Goal: Task Accomplishment & Management: Use online tool/utility

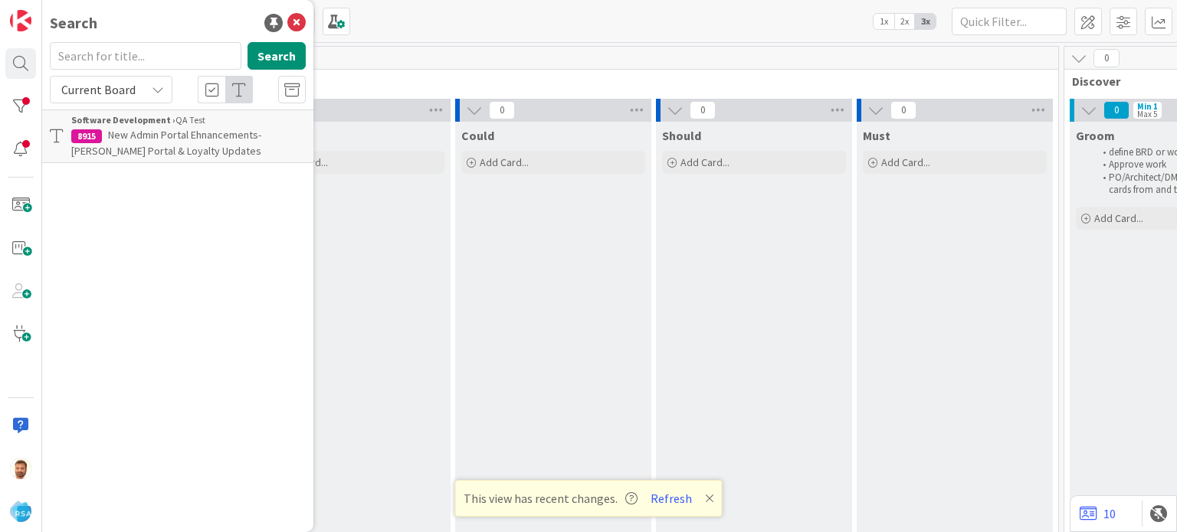
scroll to position [0, 1615]
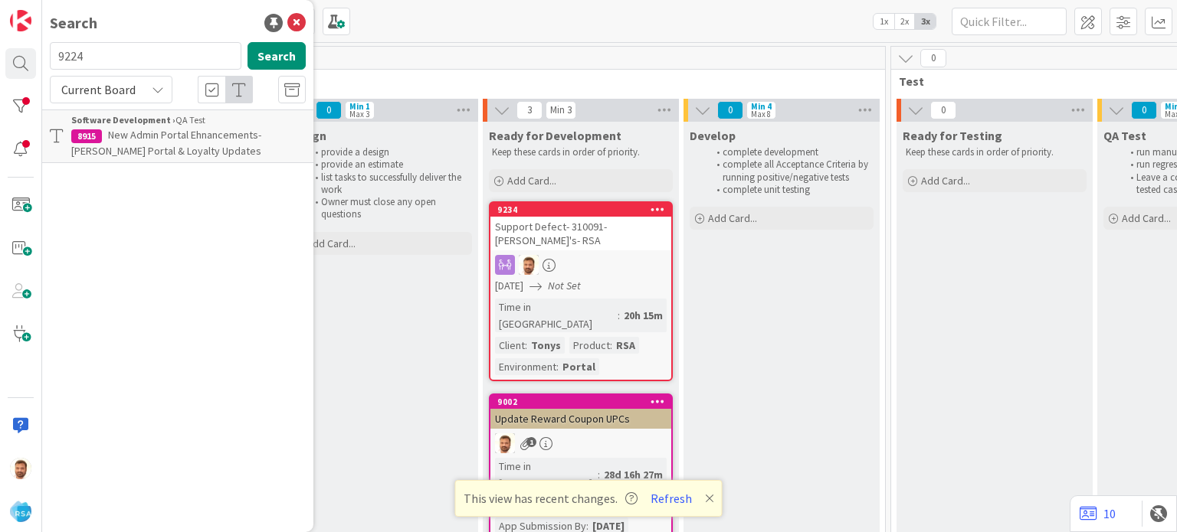
type input "9224"
click at [169, 134] on span "Support Maintenance - 309019- Down Home PW-RSA" at bounding box center [188, 143] width 234 height 30
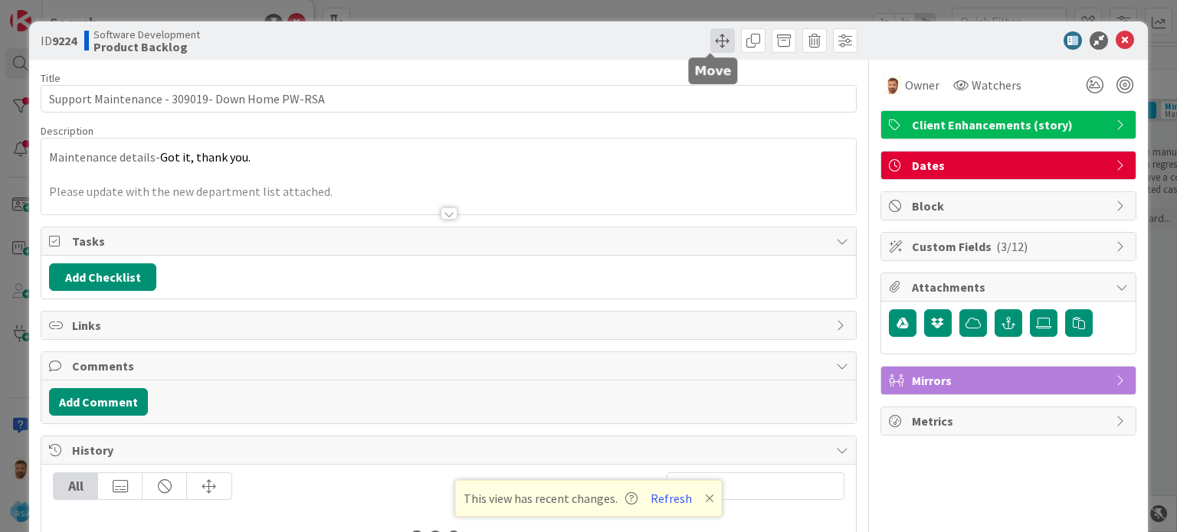
click at [711, 43] on span at bounding box center [722, 40] width 25 height 25
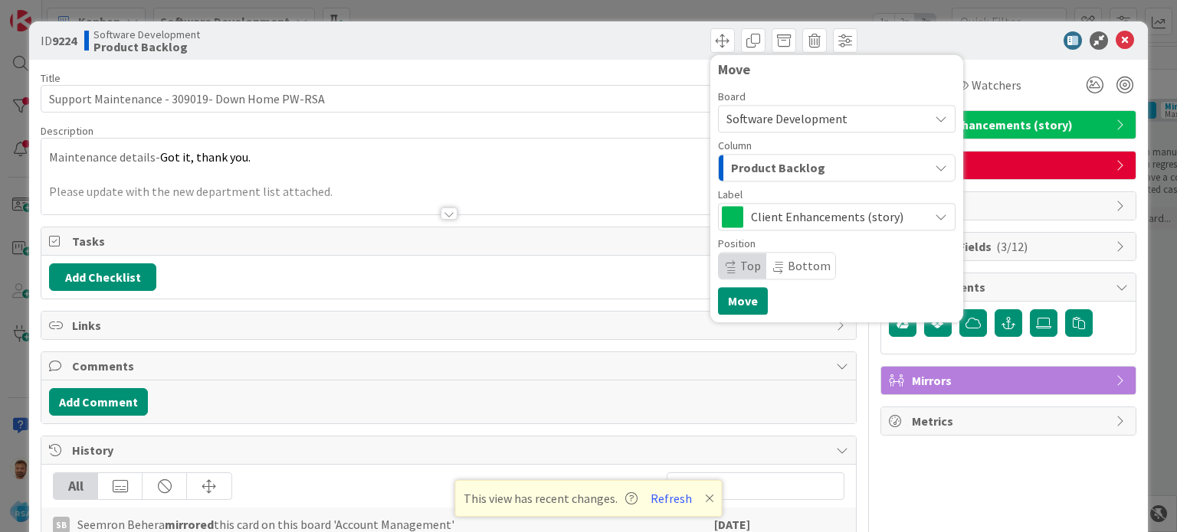
click at [757, 157] on div "Product Backlog" at bounding box center [827, 167] width 201 height 25
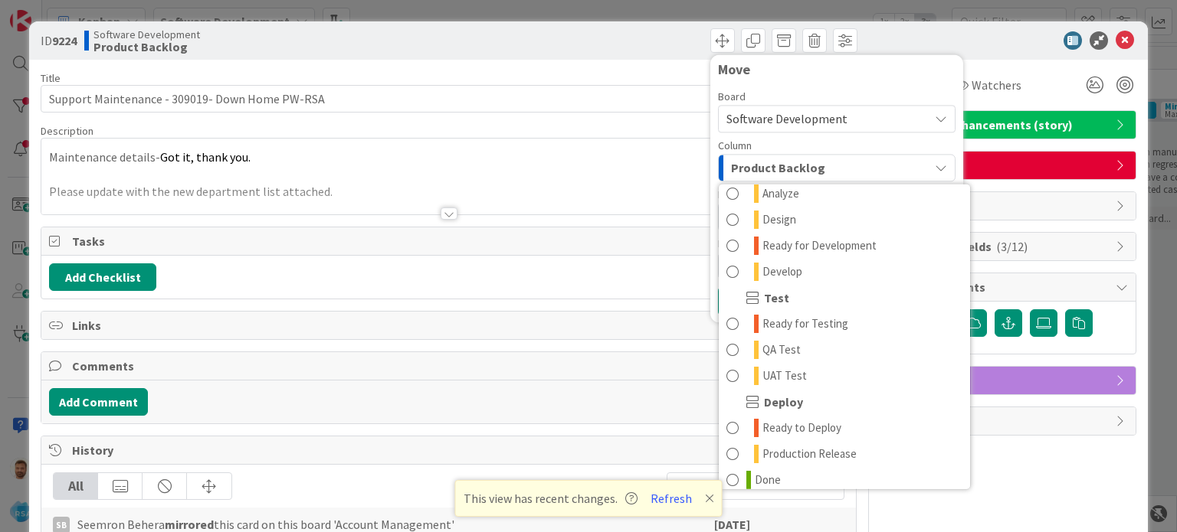
scroll to position [386, 0]
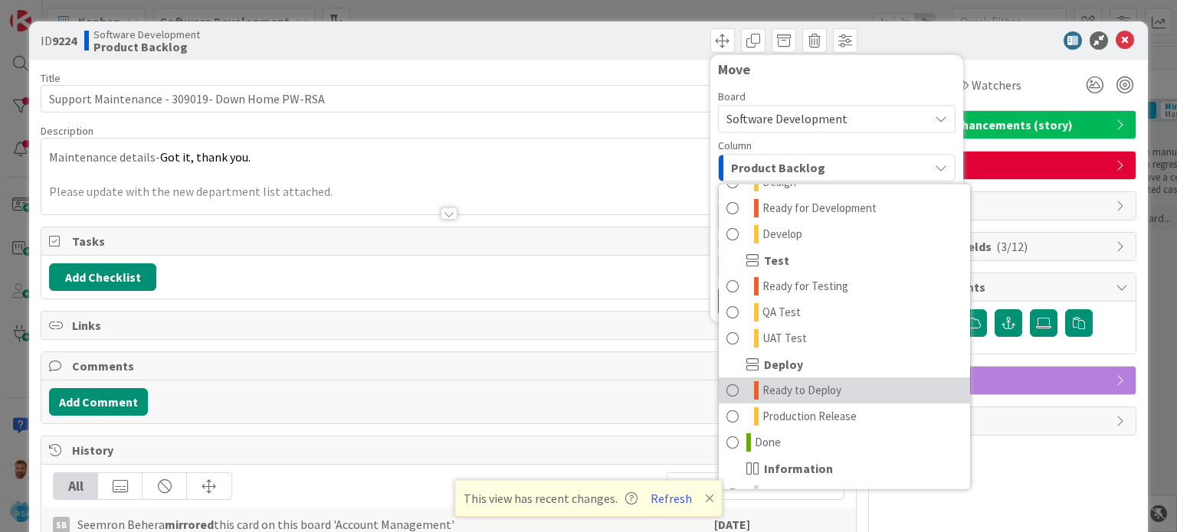
click at [771, 385] on span "Ready to Deploy" at bounding box center [801, 390] width 79 height 18
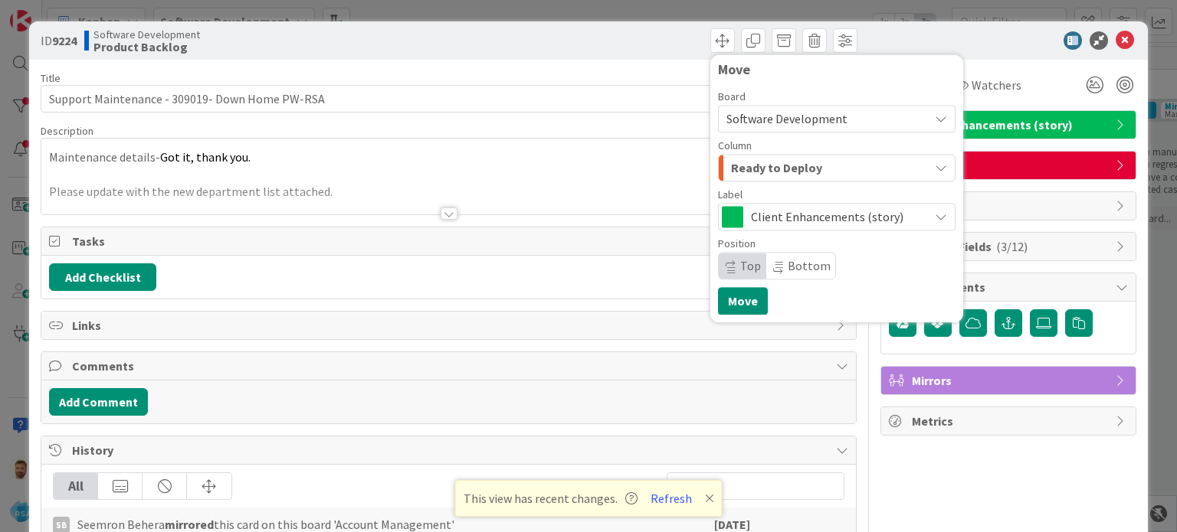
click at [751, 170] on span "Ready to Deploy" at bounding box center [776, 168] width 91 height 20
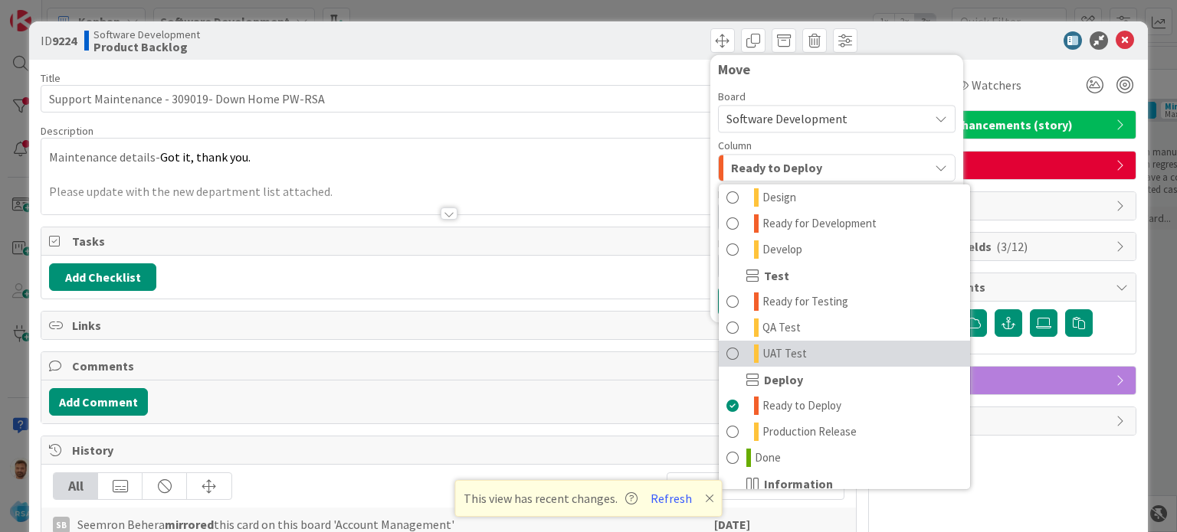
scroll to position [370, 0]
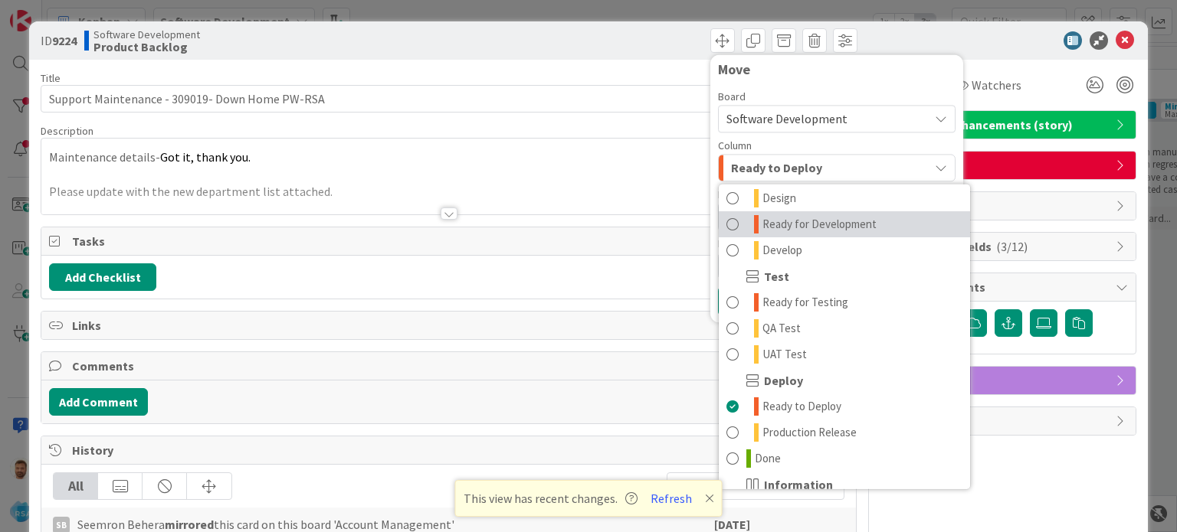
click at [800, 227] on span "Ready for Development" at bounding box center [819, 224] width 114 height 18
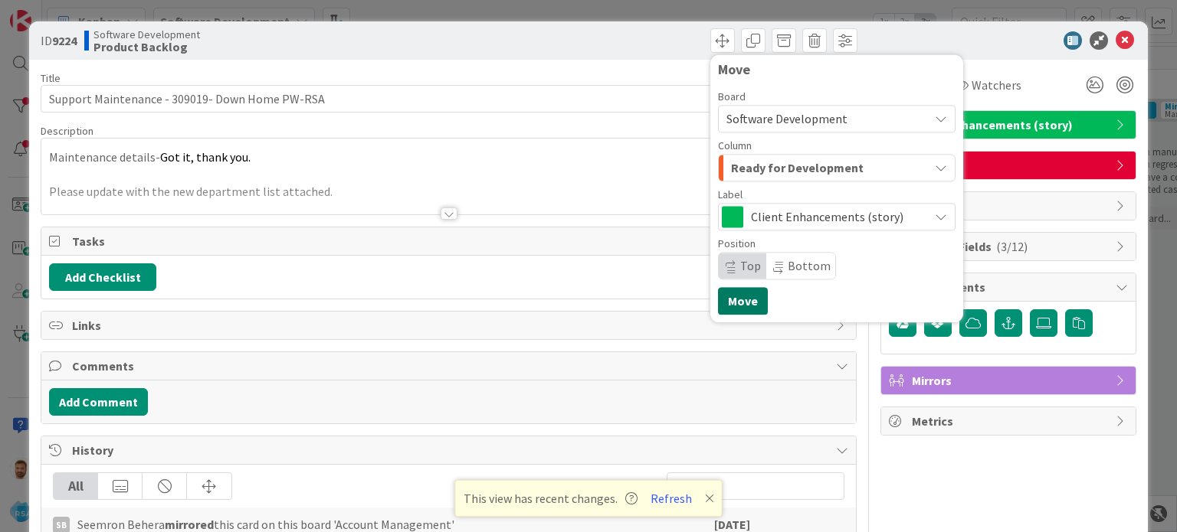
click at [743, 303] on button "Move" at bounding box center [743, 301] width 50 height 28
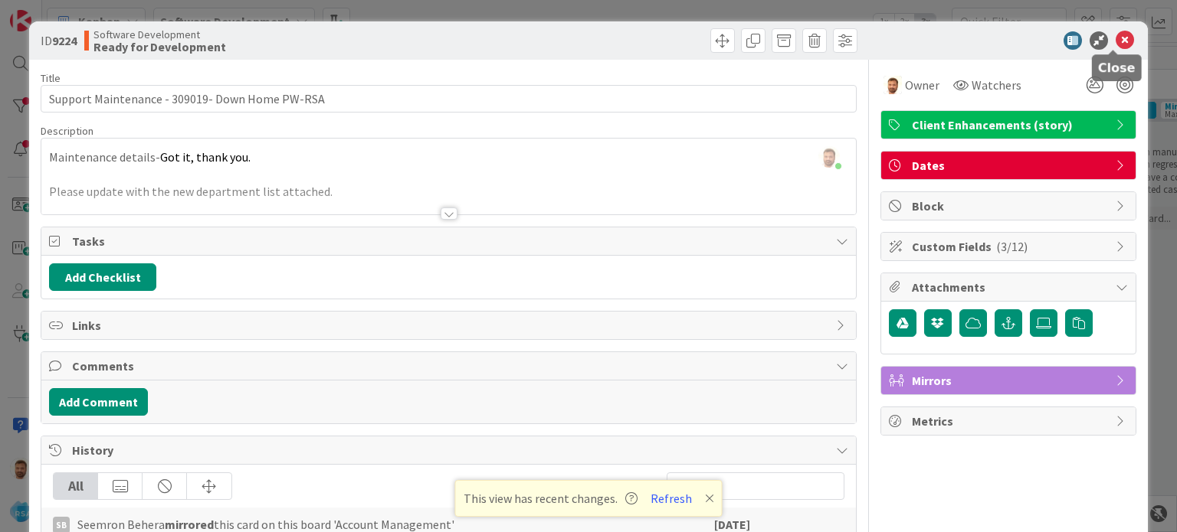
click at [1118, 35] on icon at bounding box center [1124, 40] width 18 height 18
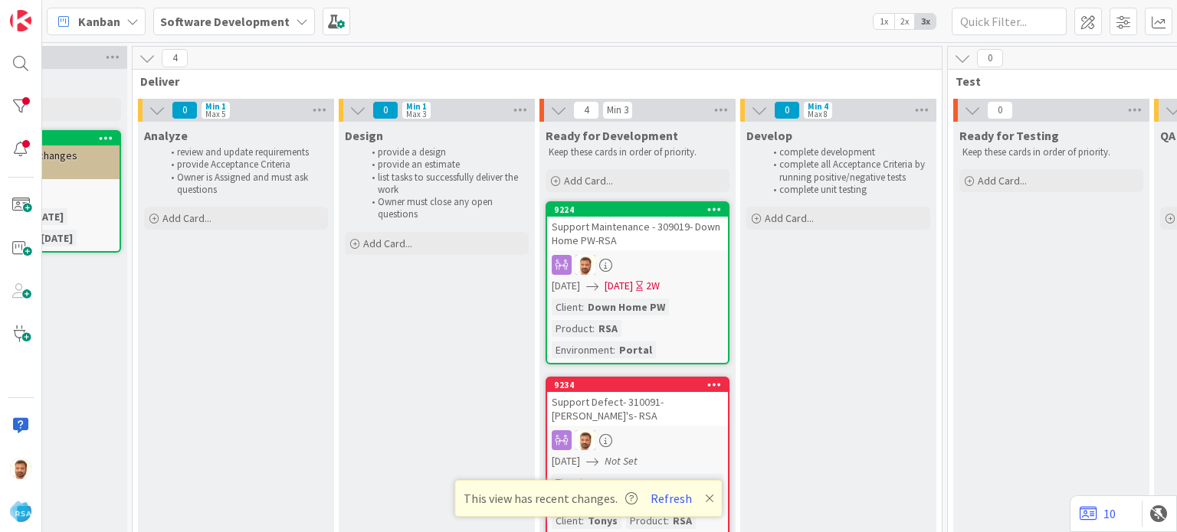
scroll to position [0, 1556]
click at [674, 499] on button "Refresh" at bounding box center [671, 499] width 52 height 20
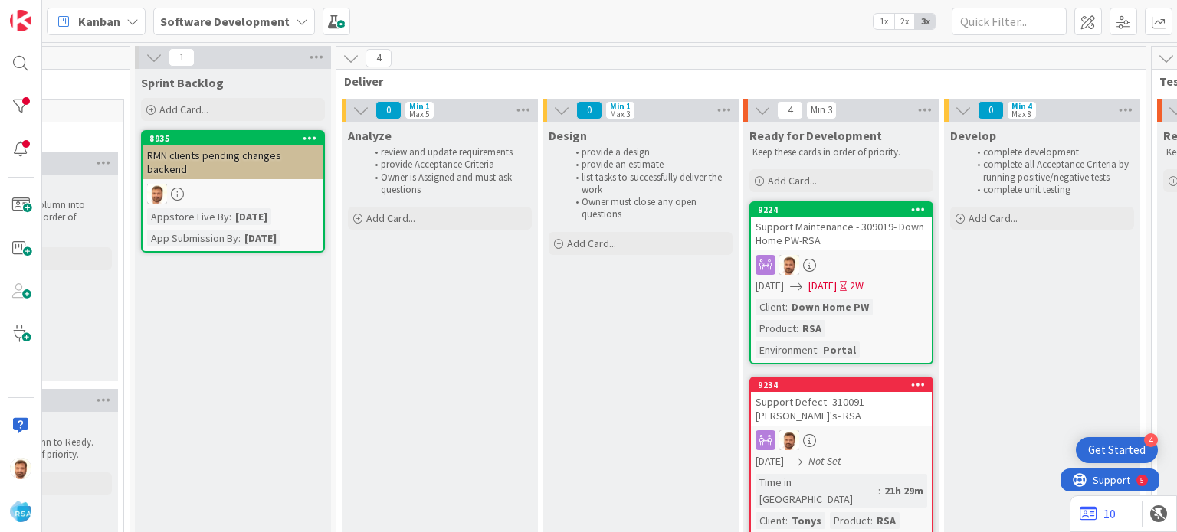
scroll to position [0, 1356]
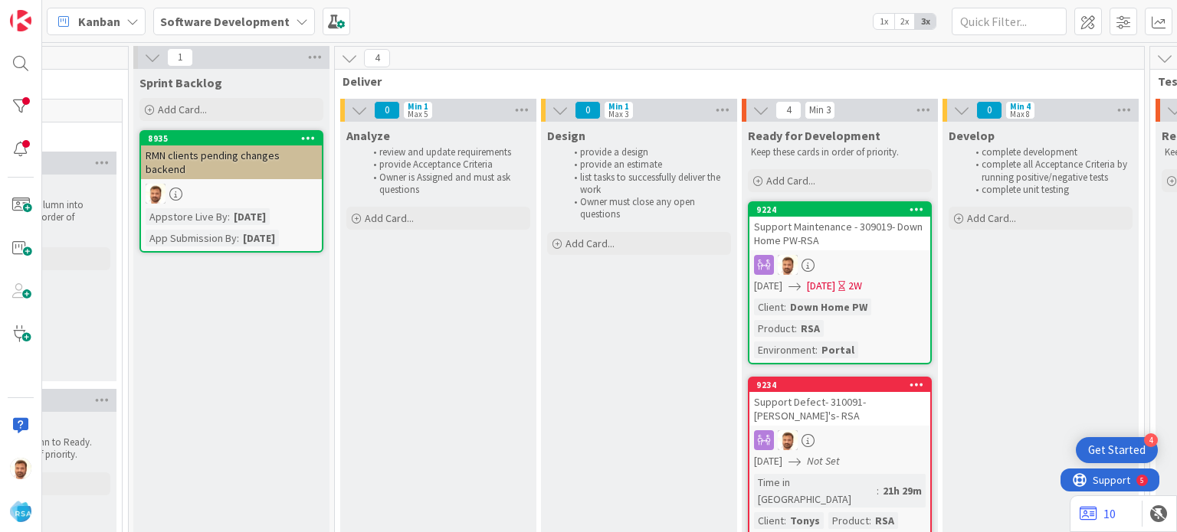
click at [830, 232] on div "Support Maintenance - 309019- Down Home PW-RSA" at bounding box center [839, 234] width 181 height 34
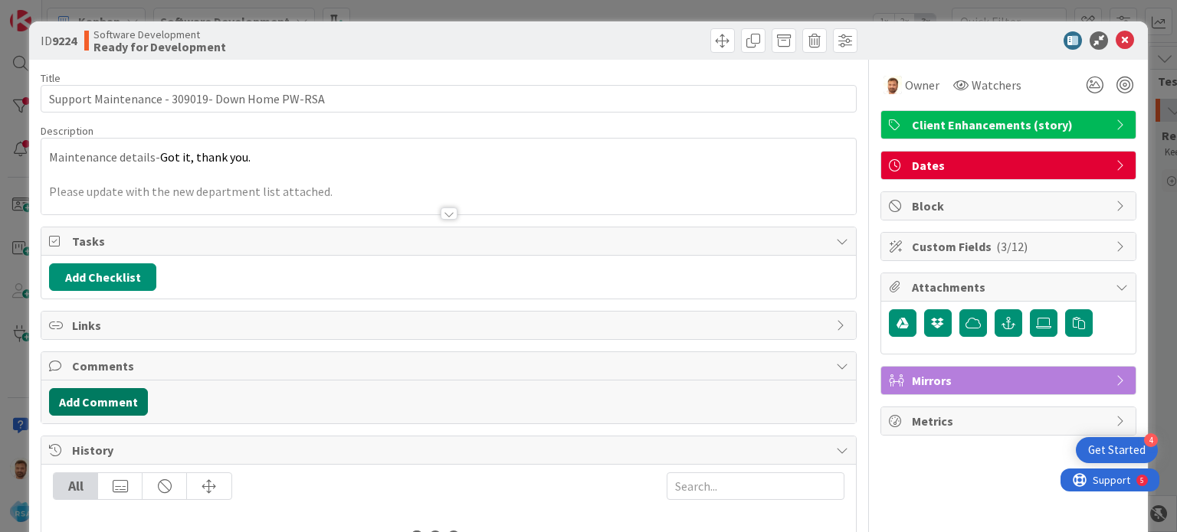
click at [115, 401] on button "Add Comment" at bounding box center [98, 402] width 99 height 28
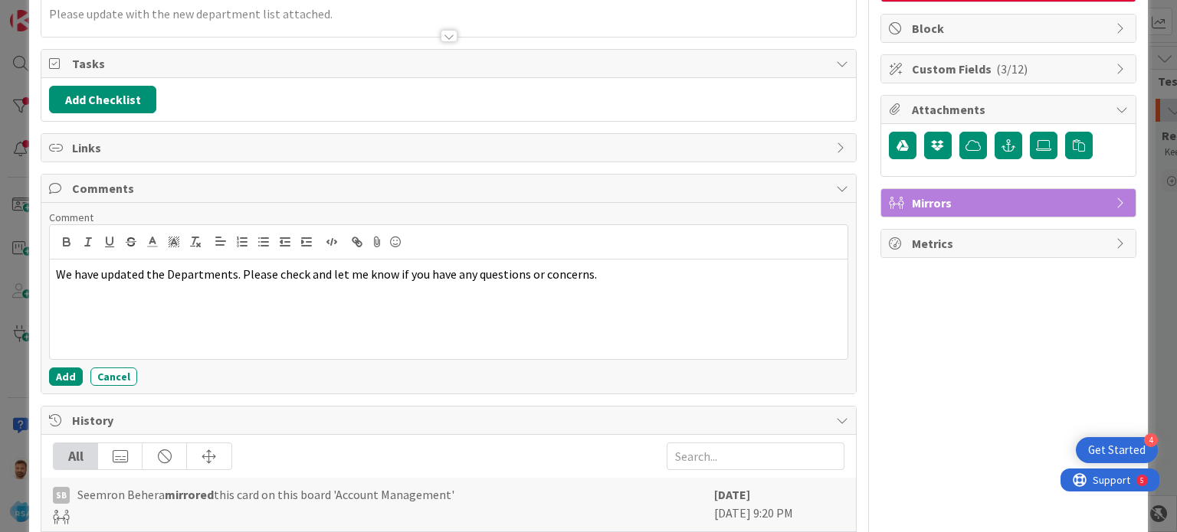
scroll to position [199, 0]
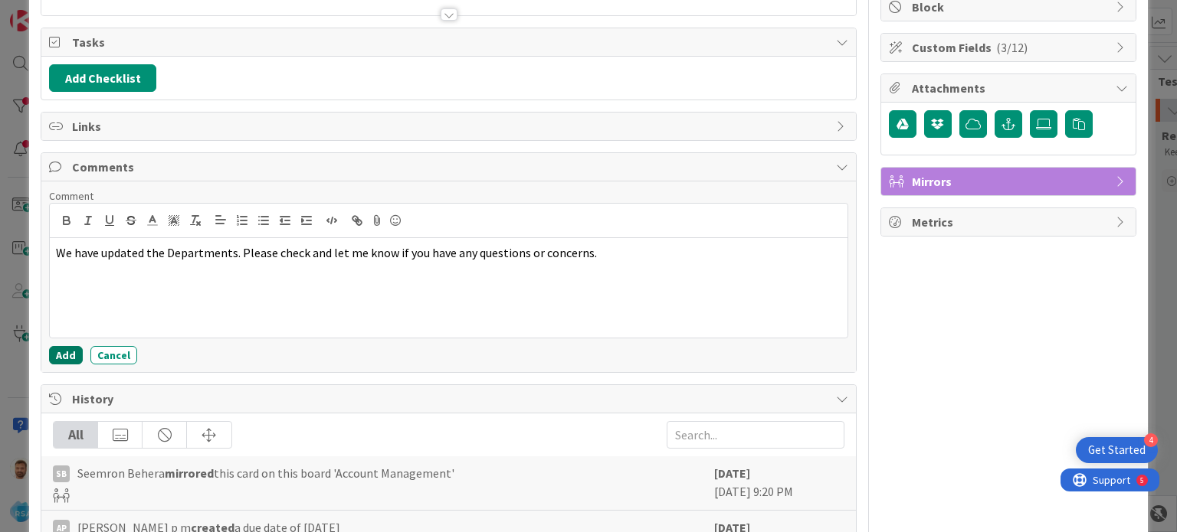
click at [67, 355] on button "Add" at bounding box center [66, 355] width 34 height 18
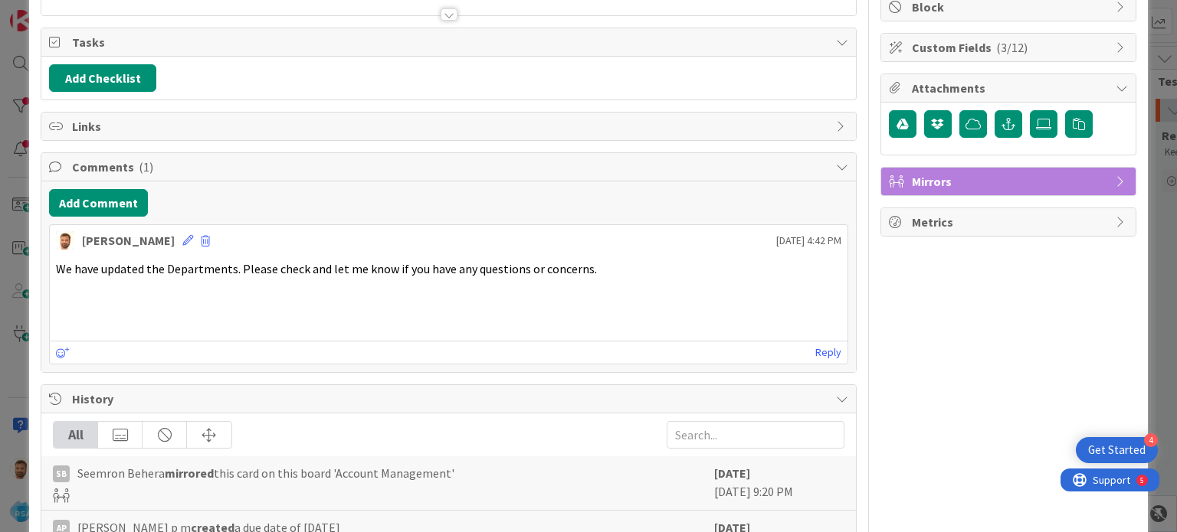
scroll to position [0, 0]
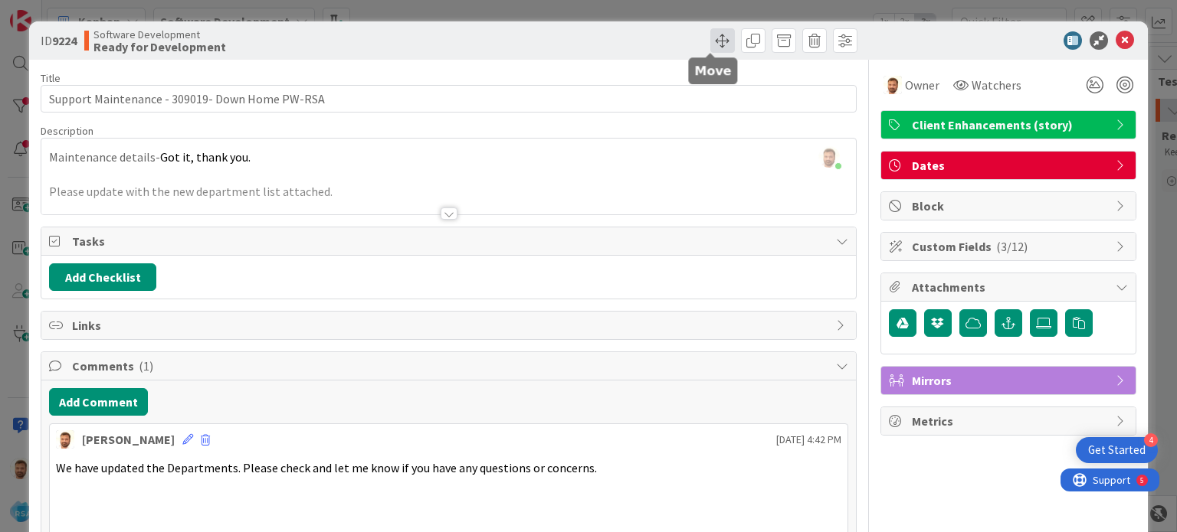
click at [710, 44] on span at bounding box center [722, 40] width 25 height 25
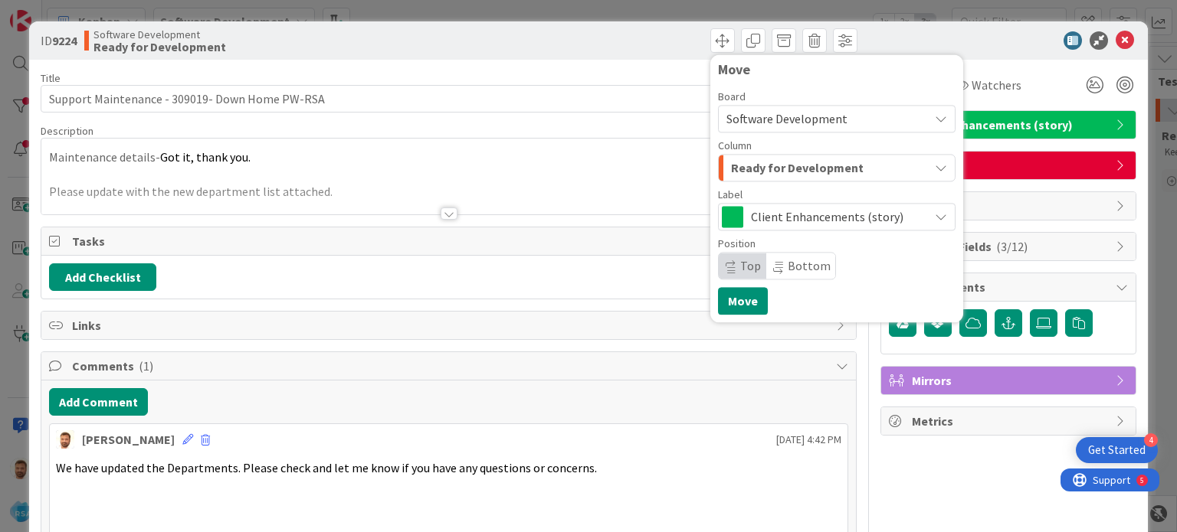
click at [746, 182] on div "Board Software Development Column Ready for Development Label Client Enhancemen…" at bounding box center [836, 185] width 237 height 188
click at [749, 178] on div "Ready for Development" at bounding box center [827, 167] width 201 height 25
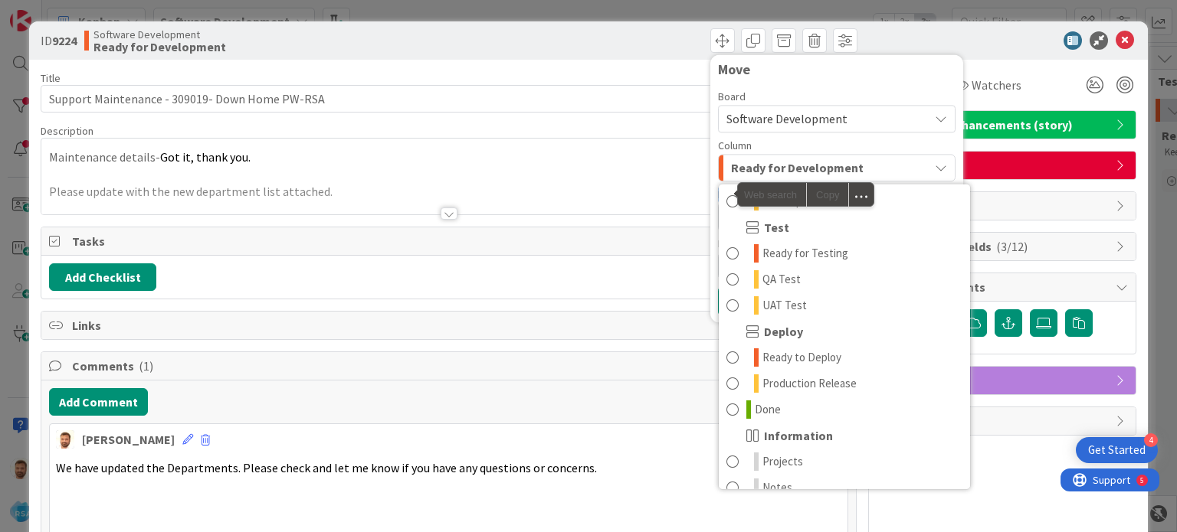
scroll to position [406, 0]
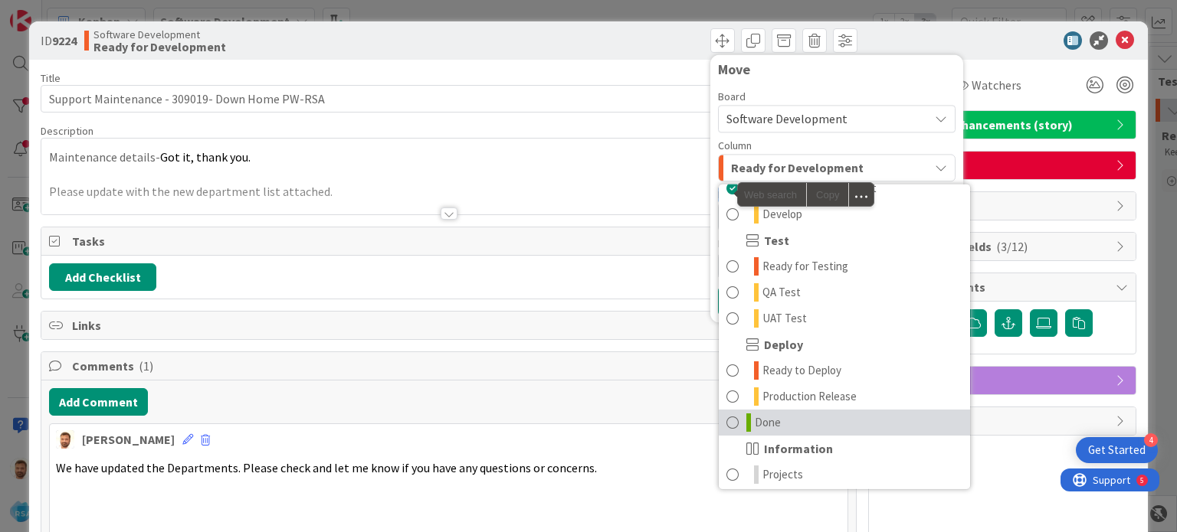
click at [754, 425] on span "Done" at bounding box center [767, 423] width 26 height 18
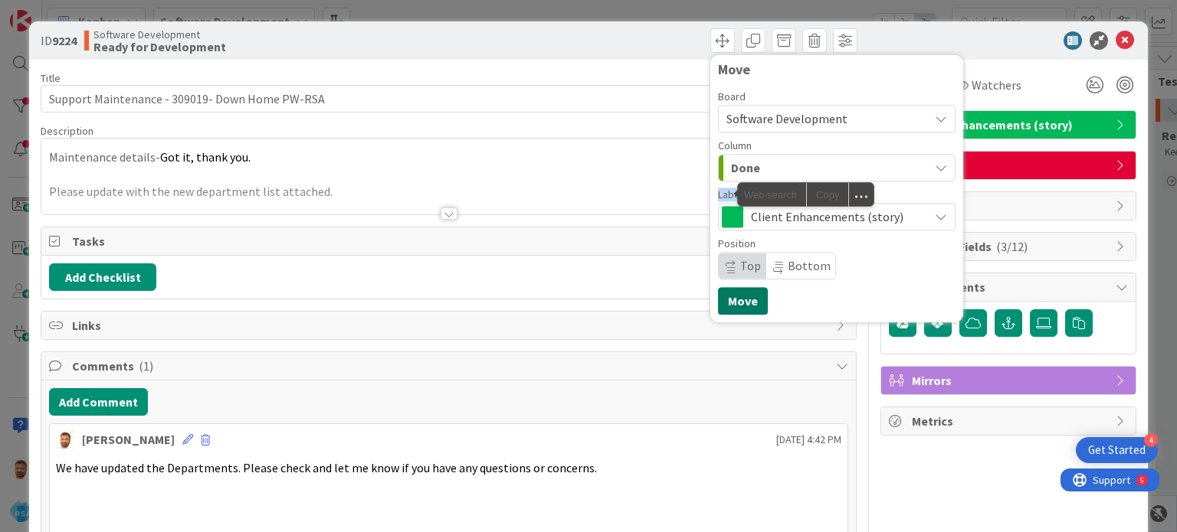
click at [723, 293] on button "Move" at bounding box center [743, 301] width 50 height 28
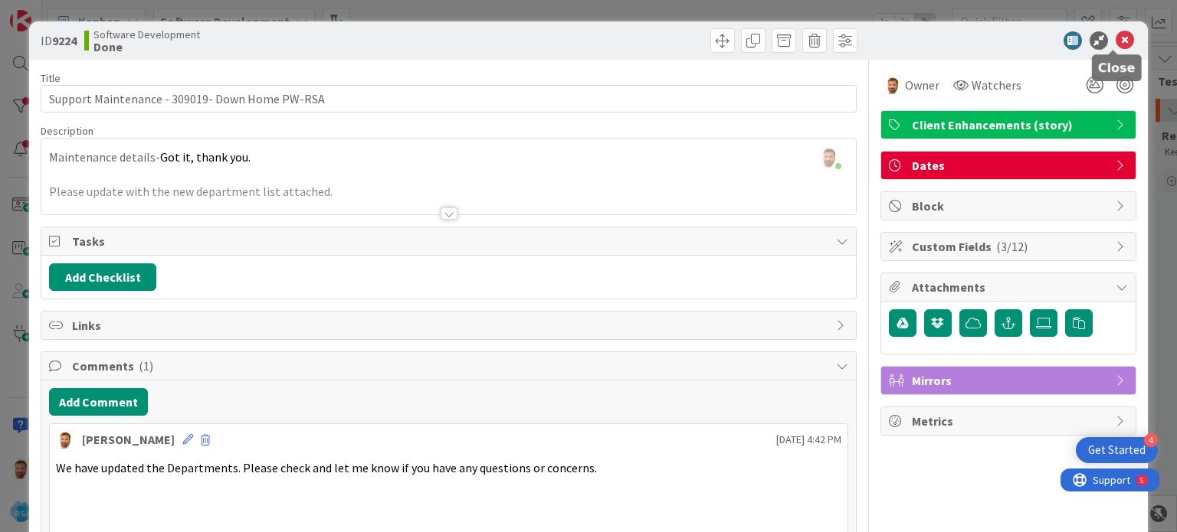
click at [1118, 38] on icon at bounding box center [1124, 40] width 18 height 18
